Goal: Task Accomplishment & Management: Use online tool/utility

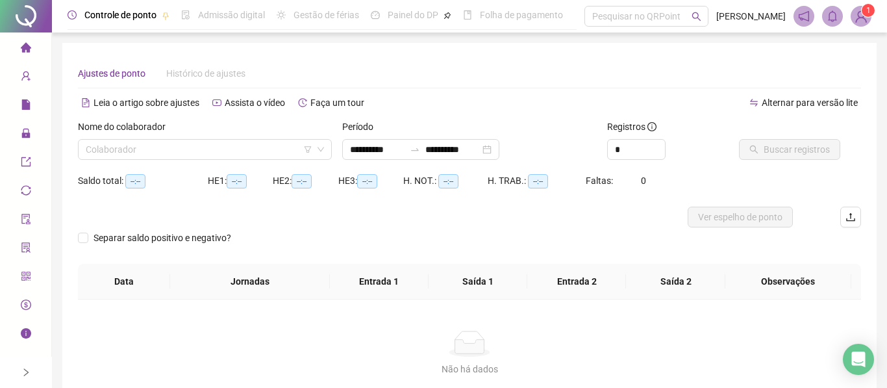
type input "**********"
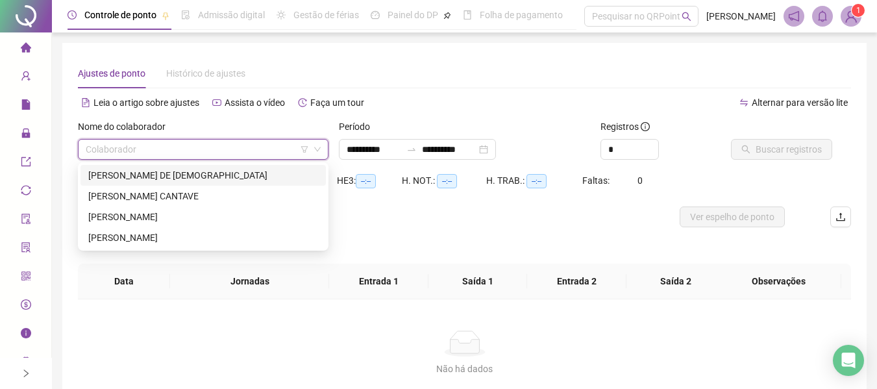
click at [280, 151] on input "search" at bounding box center [197, 149] width 223 height 19
click at [129, 197] on div "[PERSON_NAME] CANTAVE" at bounding box center [203, 196] width 230 height 14
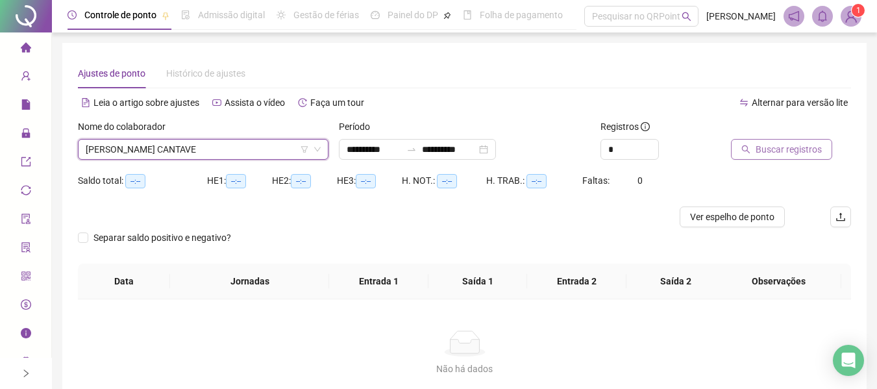
click at [771, 145] on span "Buscar registros" at bounding box center [789, 149] width 66 height 14
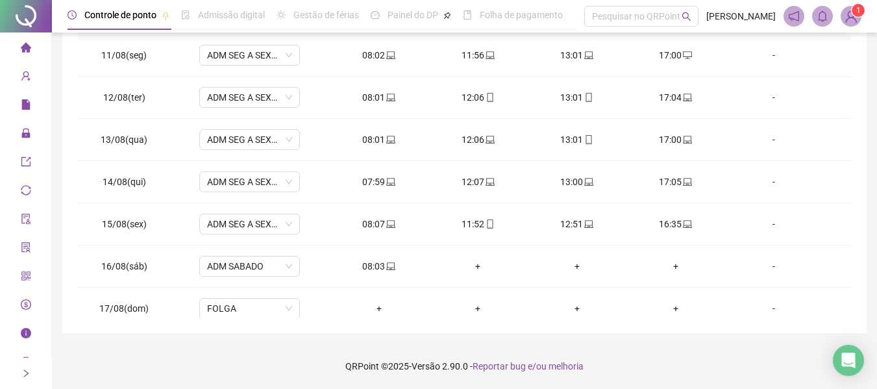
scroll to position [440, 0]
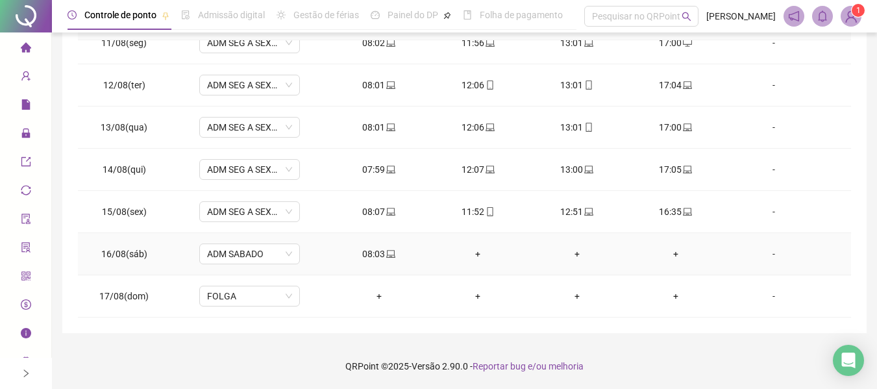
click at [471, 251] on div "+" at bounding box center [478, 254] width 78 height 14
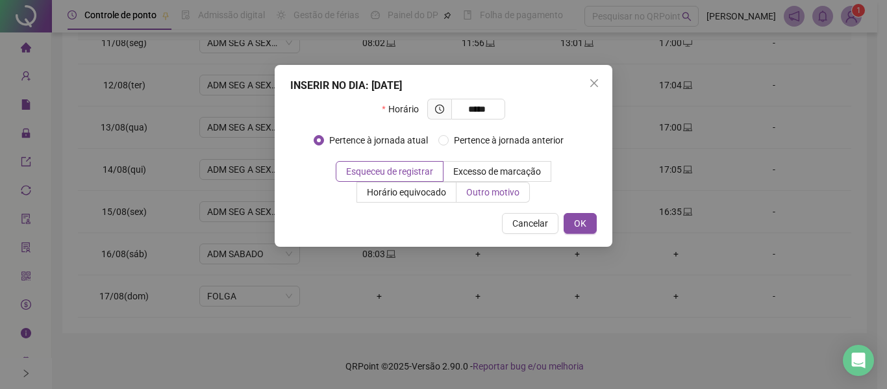
type input "*****"
click at [490, 187] on span "Outro motivo" at bounding box center [492, 192] width 53 height 10
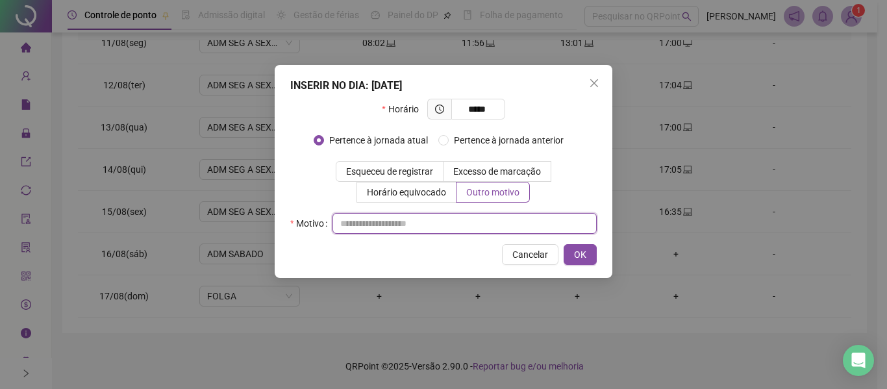
click at [431, 221] on input "text" at bounding box center [464, 223] width 264 height 21
type input "*"
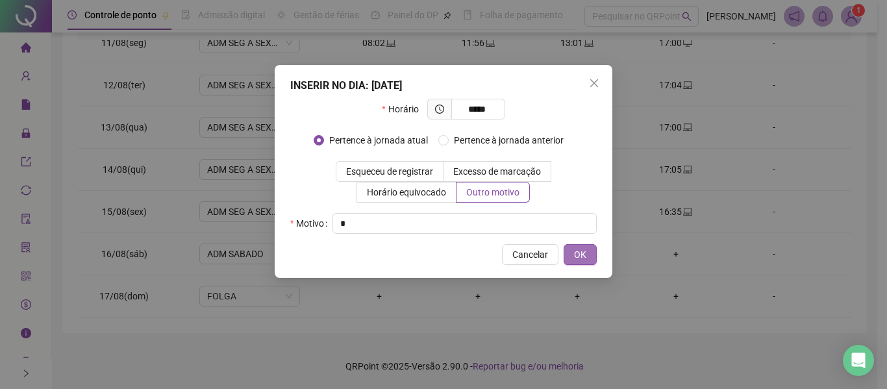
click at [582, 253] on span "OK" at bounding box center [580, 254] width 12 height 14
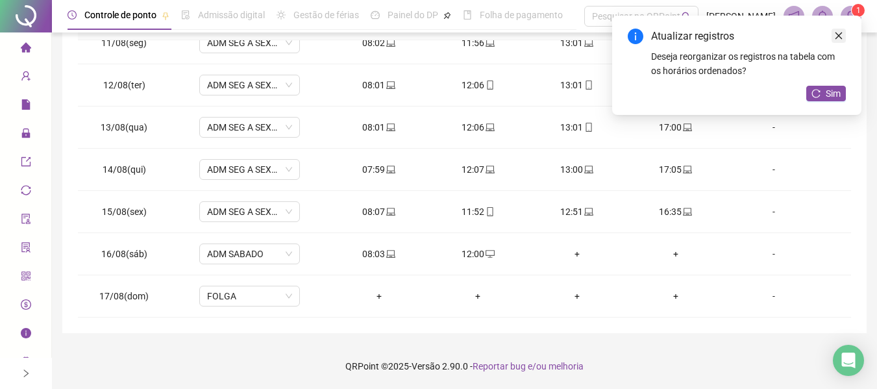
click at [842, 36] on icon "close" at bounding box center [838, 35] width 9 height 9
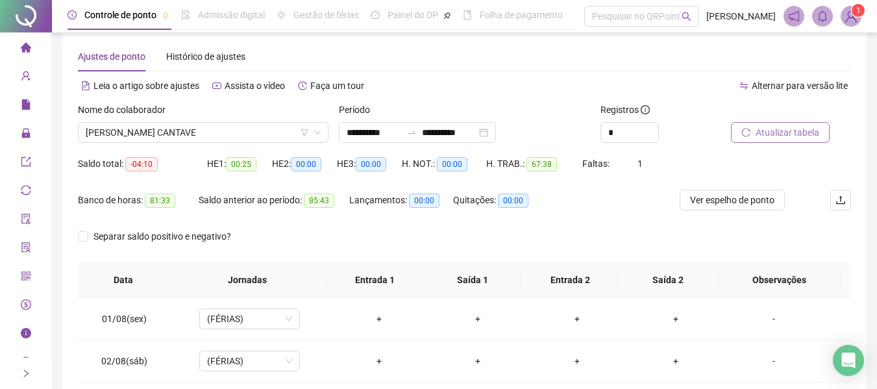
scroll to position [0, 0]
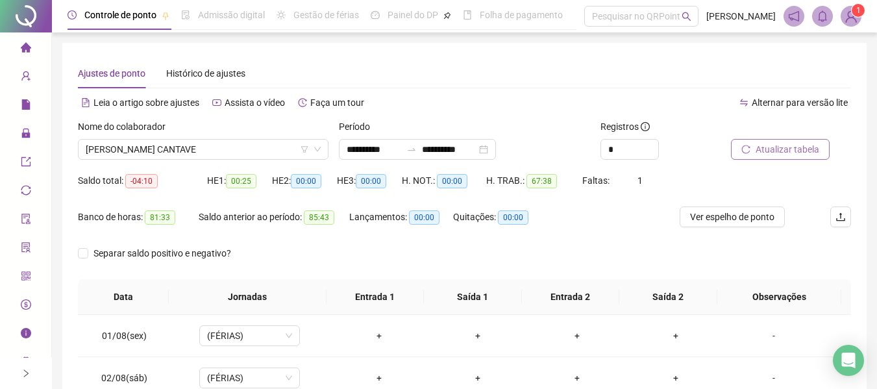
click at [767, 151] on span "Atualizar tabela" at bounding box center [788, 149] width 64 height 14
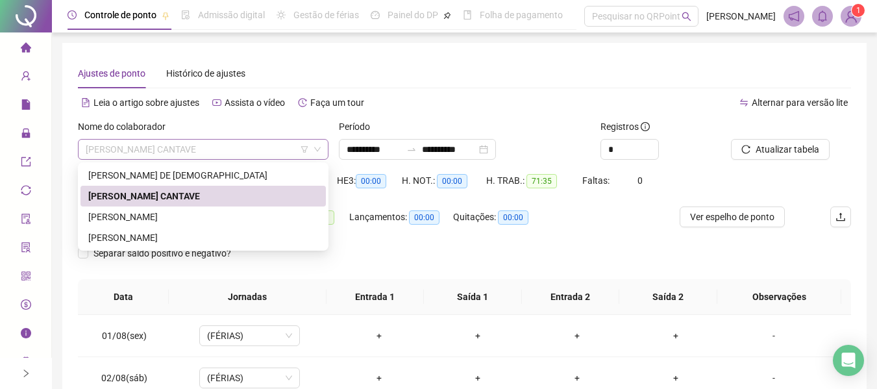
click at [245, 149] on span "[PERSON_NAME] CANTAVE" at bounding box center [203, 149] width 235 height 19
click at [186, 212] on div "[PERSON_NAME]" at bounding box center [203, 217] width 230 height 14
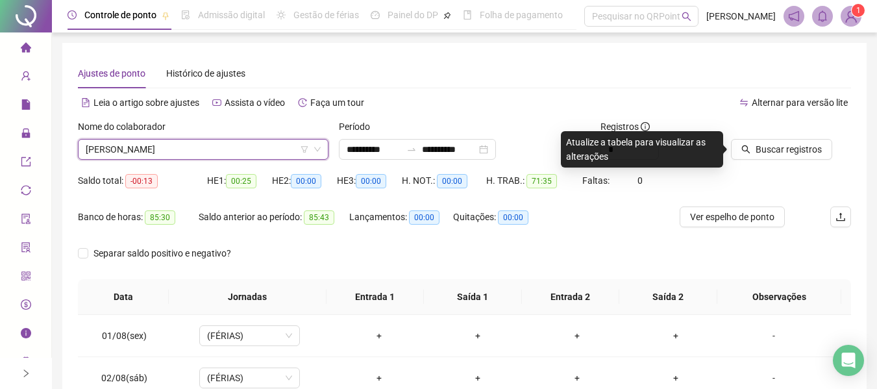
click at [758, 137] on div at bounding box center [775, 128] width 88 height 19
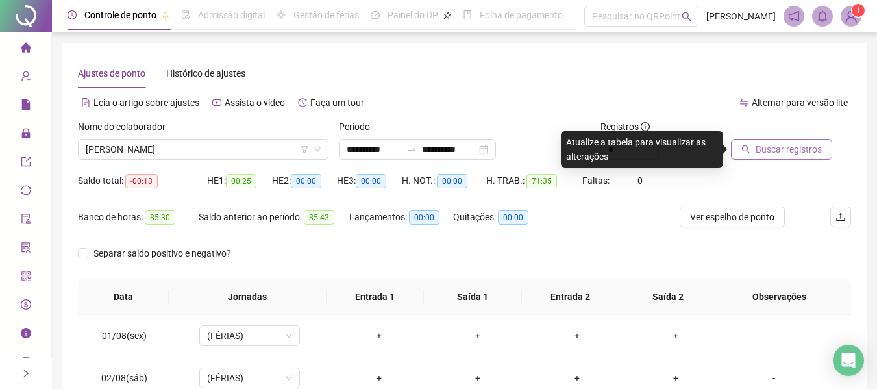
click at [757, 145] on span "Buscar registros" at bounding box center [789, 149] width 66 height 14
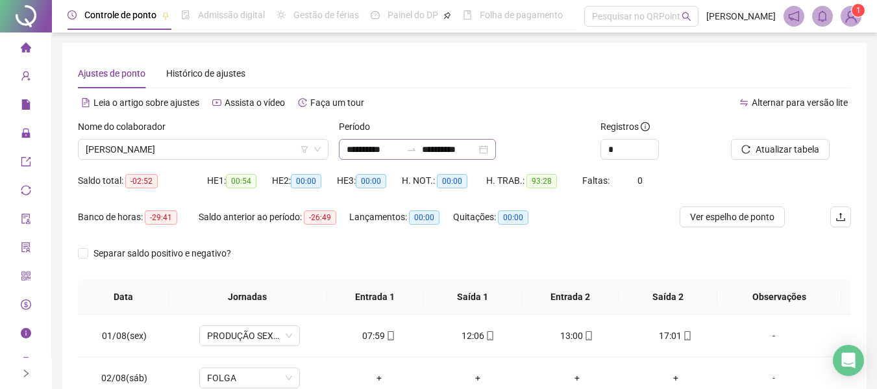
click at [458, 142] on div "**********" at bounding box center [417, 149] width 157 height 21
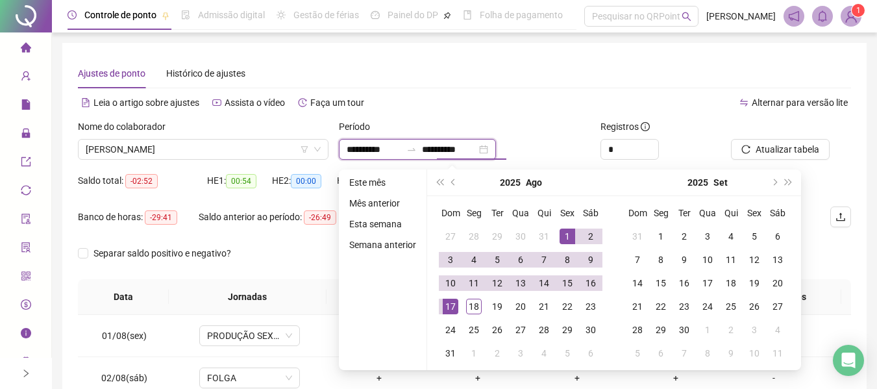
click at [458, 144] on input "**********" at bounding box center [449, 149] width 55 height 14
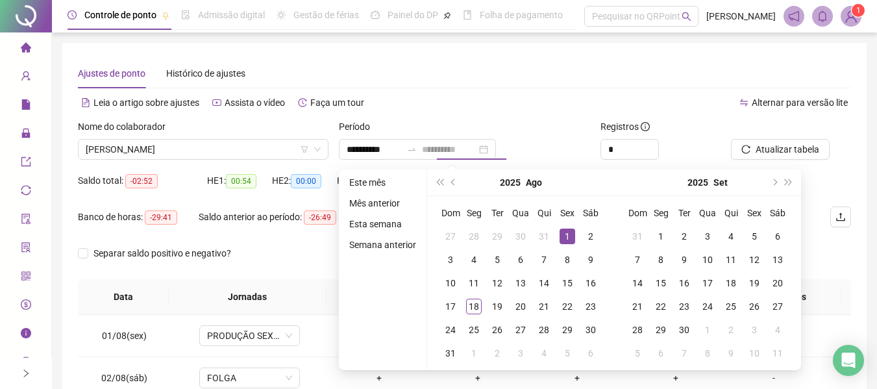
drag, startPoint x: 565, startPoint y: 235, endPoint x: 513, endPoint y: 277, distance: 66.5
click at [565, 236] on div "1" at bounding box center [568, 237] width 16 height 16
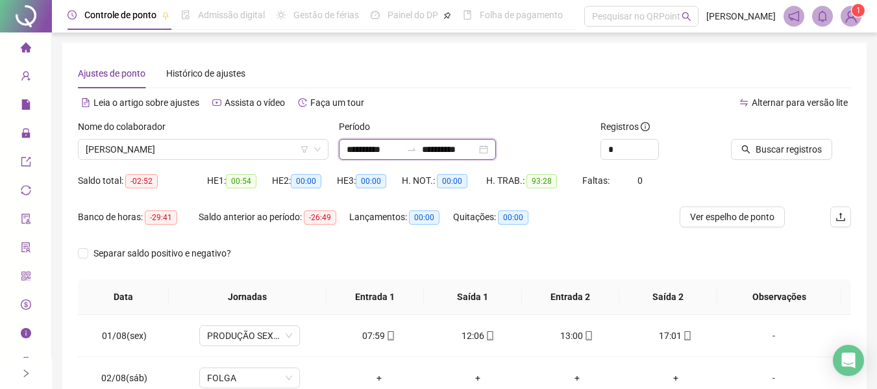
click at [469, 145] on input "**********" at bounding box center [449, 149] width 55 height 14
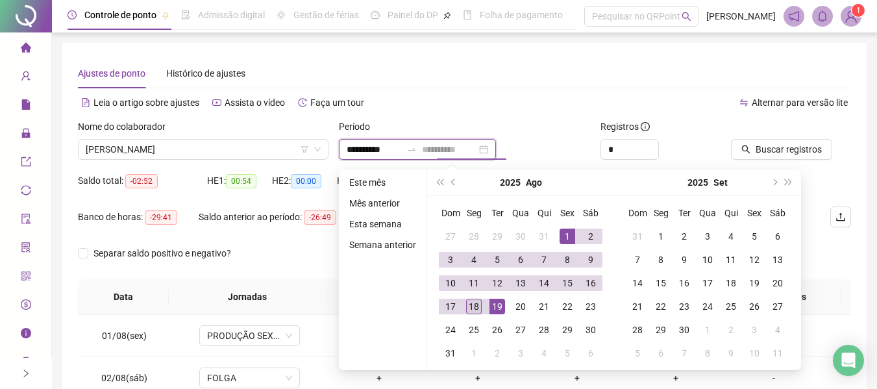
type input "**********"
click at [477, 305] on div "18" at bounding box center [474, 307] width 16 height 16
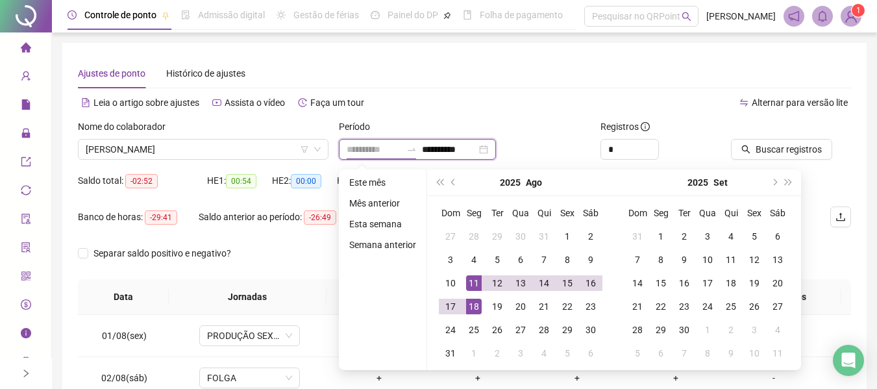
type input "**********"
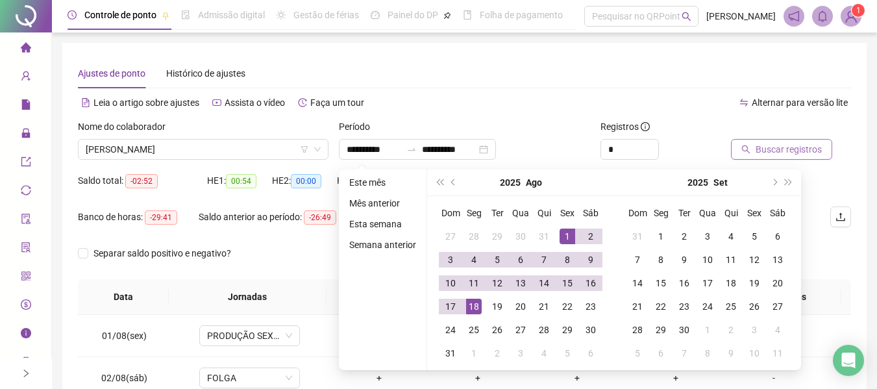
click at [781, 146] on span "Buscar registros" at bounding box center [789, 149] width 66 height 14
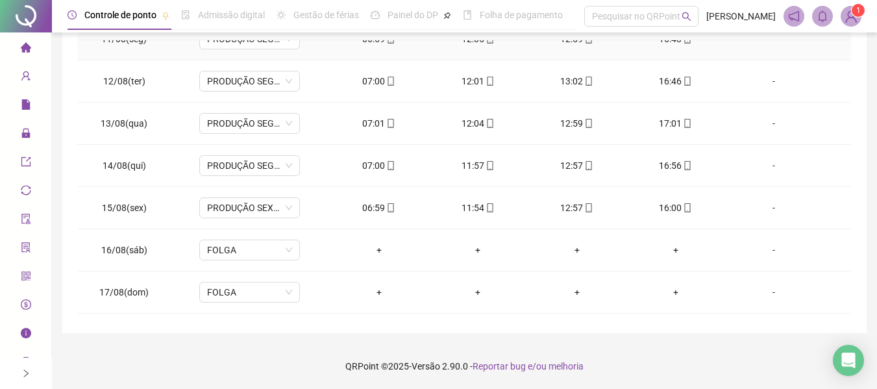
scroll to position [482, 0]
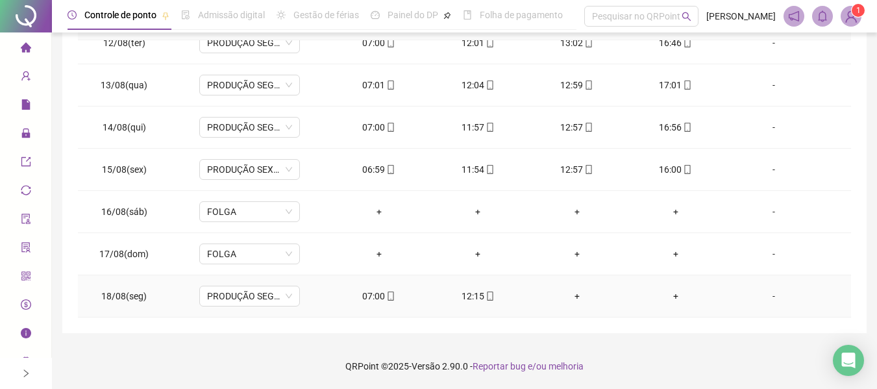
click at [575, 294] on div "+" at bounding box center [577, 296] width 78 height 14
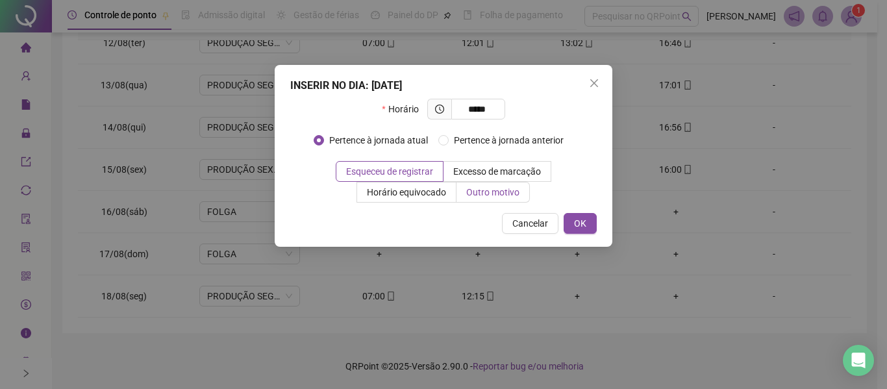
type input "*****"
click at [521, 192] on label "Outro motivo" at bounding box center [493, 192] width 73 height 21
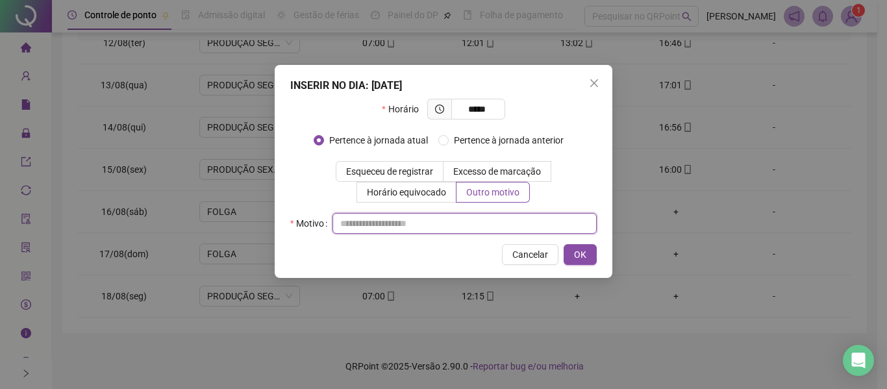
click at [399, 219] on input "text" at bounding box center [464, 223] width 264 height 21
type input "*"
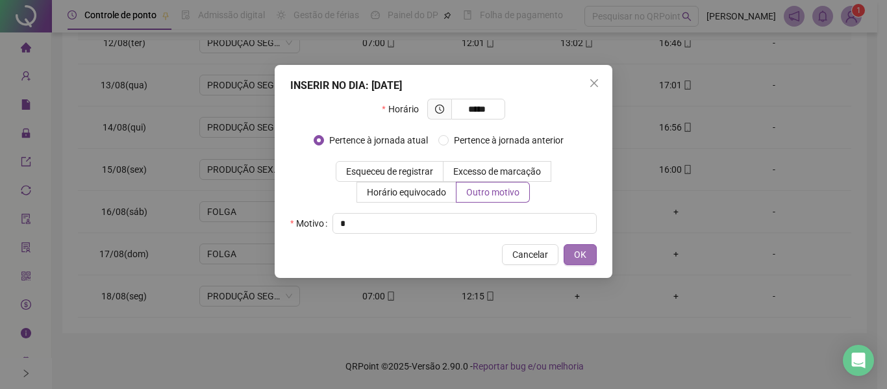
click at [587, 252] on button "OK" at bounding box center [580, 254] width 33 height 21
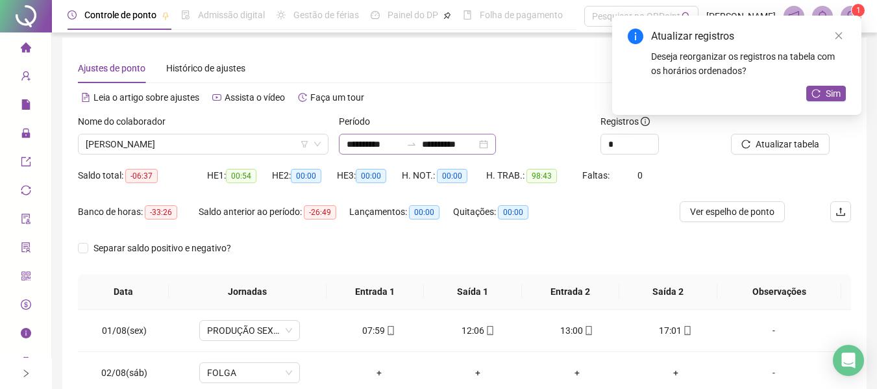
scroll to position [0, 0]
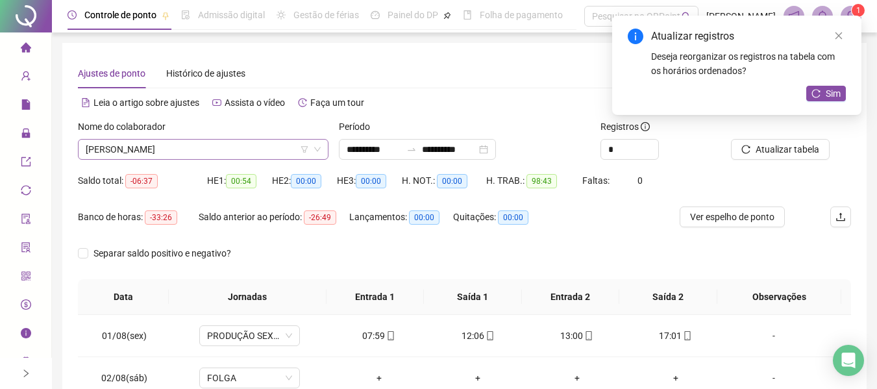
click at [254, 142] on span "[PERSON_NAME]" at bounding box center [203, 149] width 235 height 19
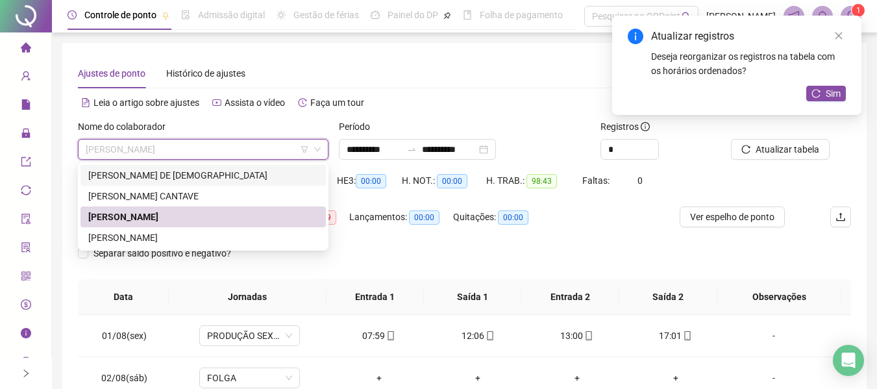
click at [185, 177] on div "[PERSON_NAME] DE [DEMOGRAPHIC_DATA]" at bounding box center [203, 175] width 230 height 14
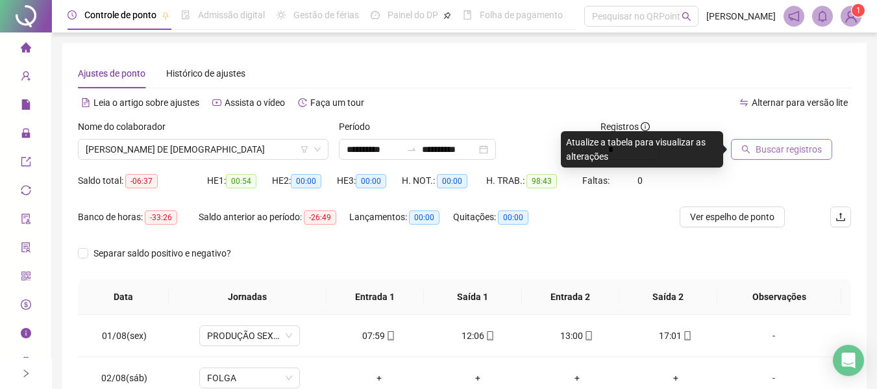
click at [762, 151] on span "Buscar registros" at bounding box center [789, 149] width 66 height 14
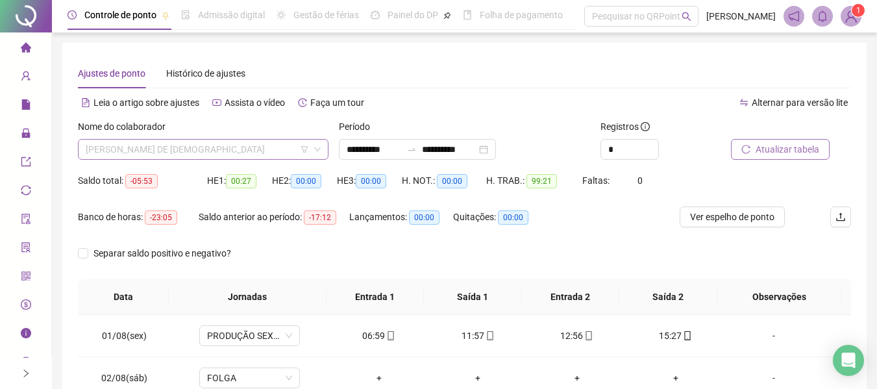
click at [271, 147] on span "[PERSON_NAME] DE [DEMOGRAPHIC_DATA]" at bounding box center [203, 149] width 235 height 19
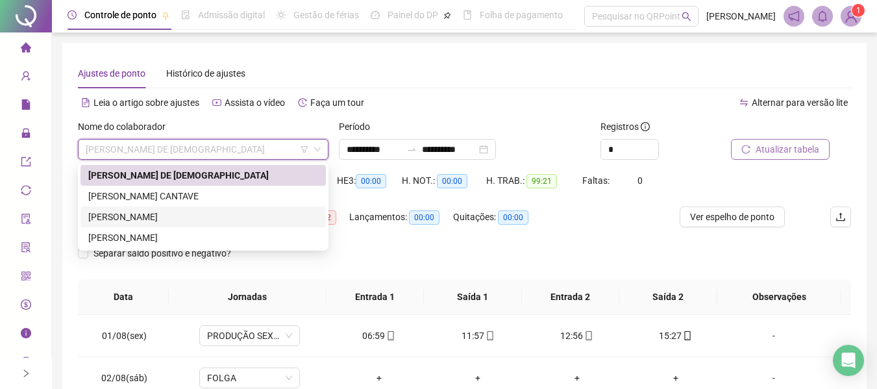
click at [181, 214] on div "[PERSON_NAME]" at bounding box center [203, 217] width 230 height 14
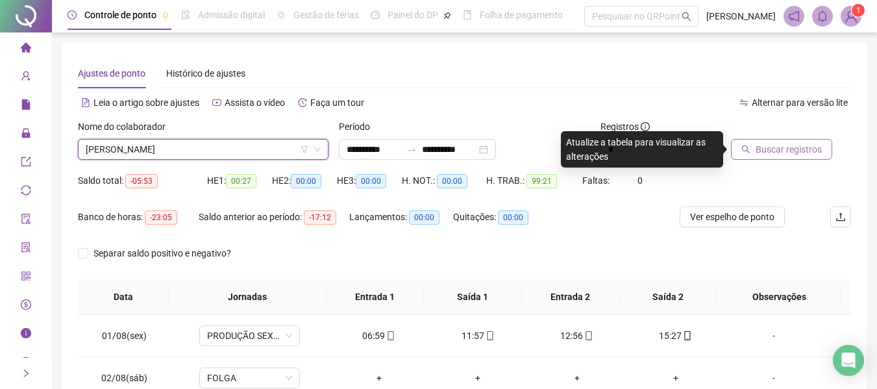
click at [777, 141] on button "Buscar registros" at bounding box center [781, 149] width 101 height 21
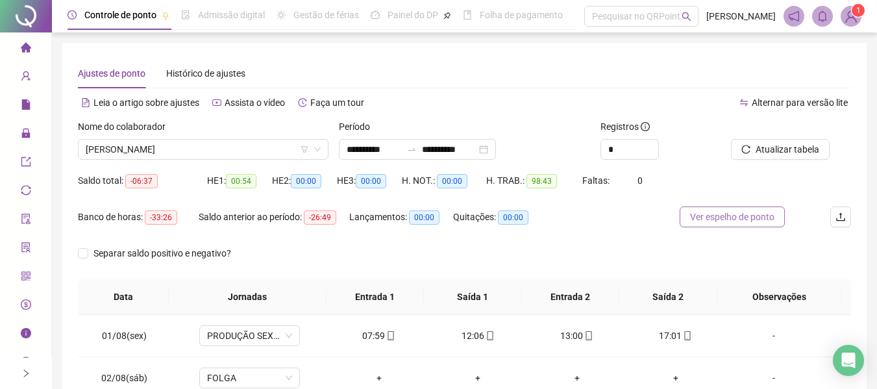
click at [721, 216] on span "Ver espelho de ponto" at bounding box center [732, 217] width 84 height 14
click at [275, 140] on span "[PERSON_NAME]" at bounding box center [203, 149] width 235 height 19
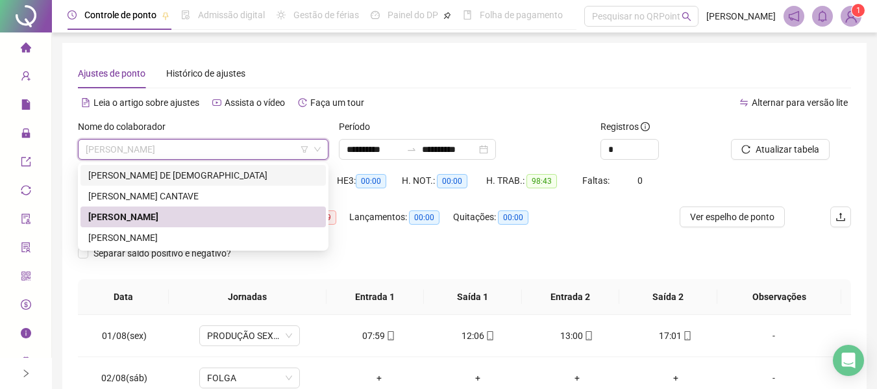
click at [181, 173] on div "[PERSON_NAME] DE [DEMOGRAPHIC_DATA]" at bounding box center [203, 175] width 230 height 14
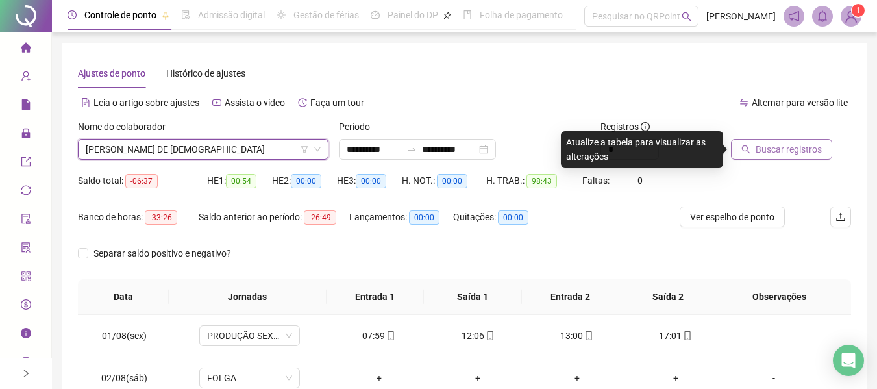
click at [764, 142] on span "Buscar registros" at bounding box center [789, 149] width 66 height 14
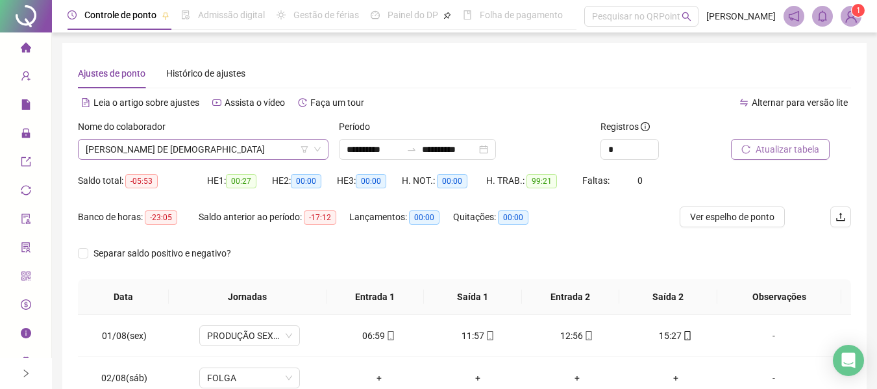
click at [271, 147] on span "[PERSON_NAME] DE [DEMOGRAPHIC_DATA]" at bounding box center [203, 149] width 235 height 19
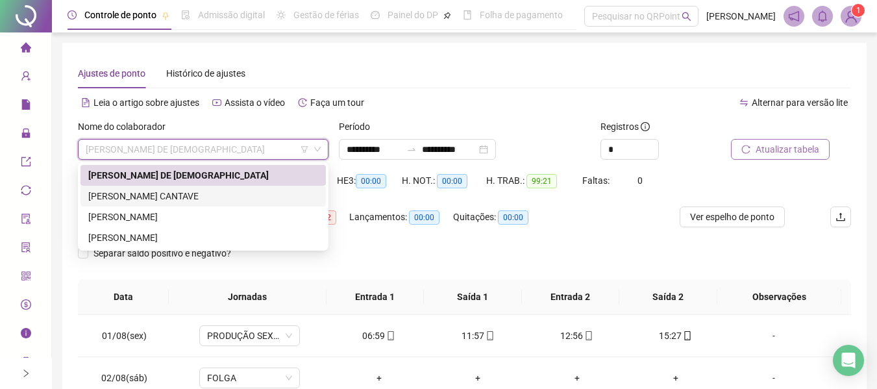
click at [190, 199] on div "[PERSON_NAME] CANTAVE" at bounding box center [203, 196] width 230 height 14
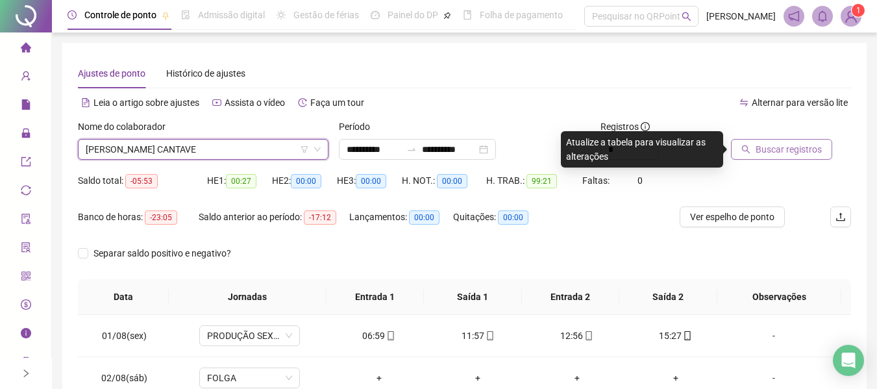
click at [779, 152] on span "Buscar registros" at bounding box center [789, 149] width 66 height 14
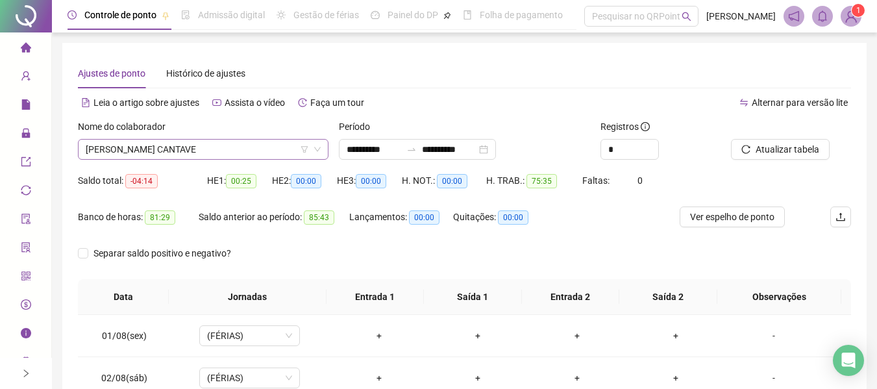
click at [273, 146] on span "[PERSON_NAME] CANTAVE" at bounding box center [203, 149] width 235 height 19
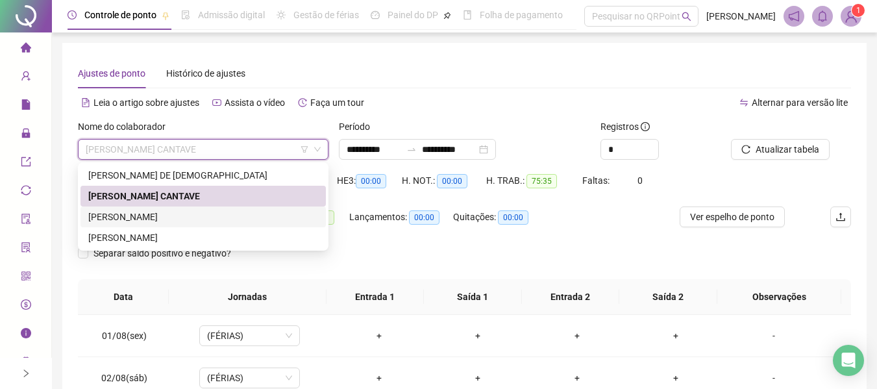
click at [206, 217] on div "[PERSON_NAME]" at bounding box center [203, 217] width 230 height 14
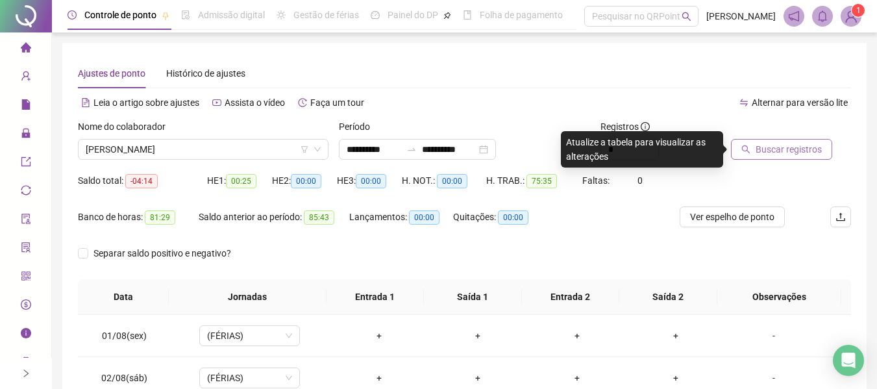
click at [797, 153] on span "Buscar registros" at bounding box center [789, 149] width 66 height 14
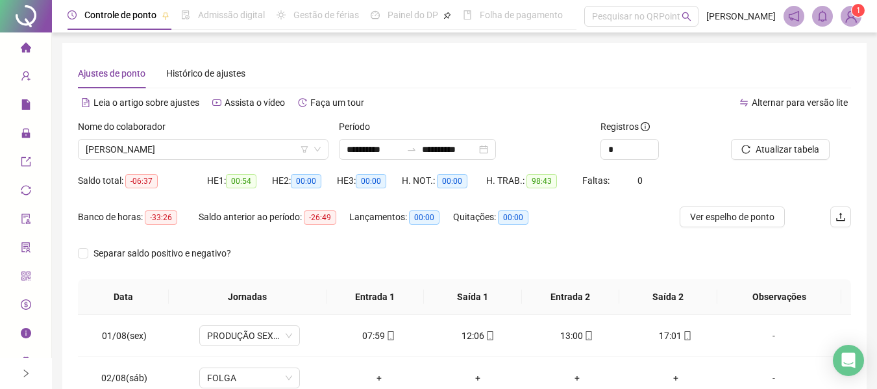
click at [250, 164] on div "Nome do colaborador [PERSON_NAME]" at bounding box center [203, 144] width 261 height 51
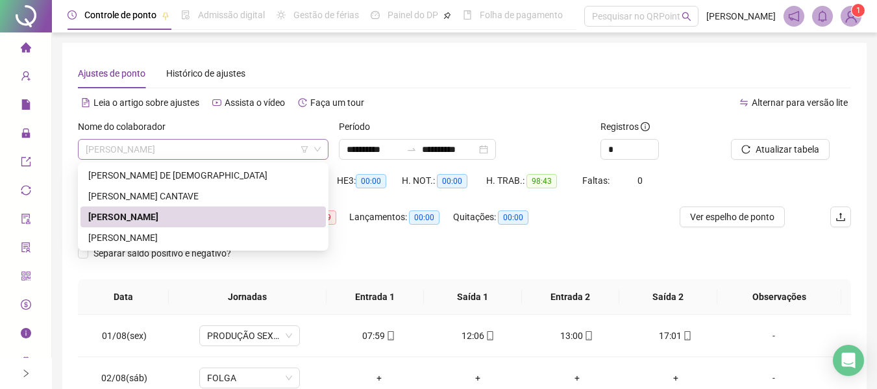
click at [266, 153] on span "[PERSON_NAME]" at bounding box center [203, 149] width 235 height 19
click at [184, 233] on div "[PERSON_NAME]" at bounding box center [203, 238] width 230 height 14
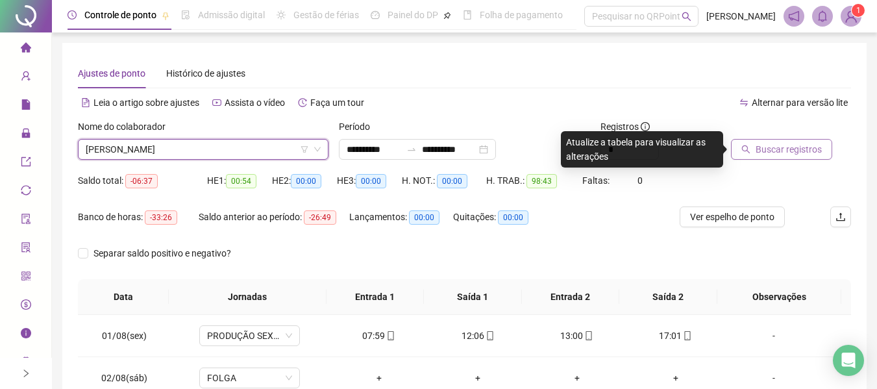
click at [773, 154] on span "Buscar registros" at bounding box center [789, 149] width 66 height 14
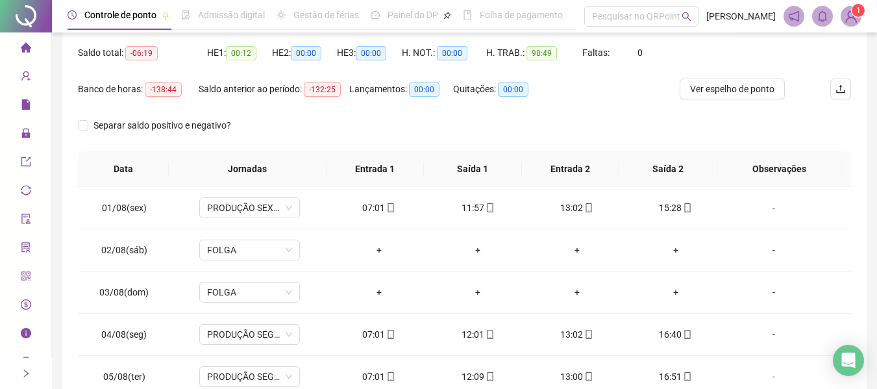
scroll to position [129, 0]
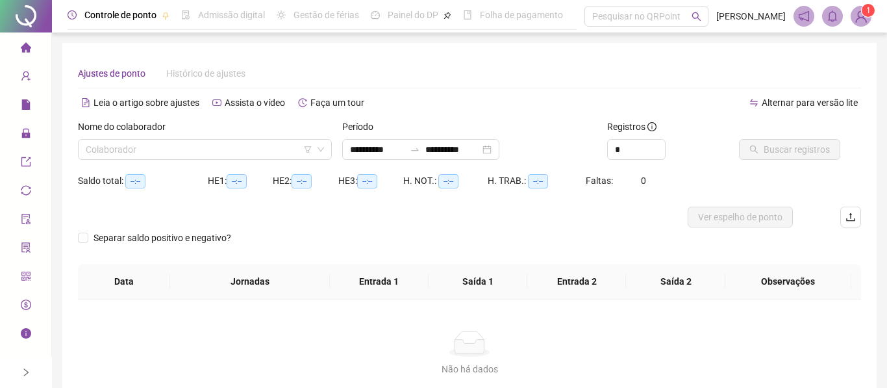
type input "**********"
